Goal: Navigation & Orientation: Go to known website

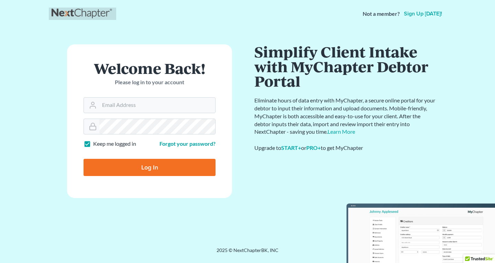
drag, startPoint x: 0, startPoint y: 0, endPoint x: 86, endPoint y: 13, distance: 87.0
click at [86, 13] on link at bounding box center [83, 14] width 62 height 12
